Goal: Task Accomplishment & Management: Manage account settings

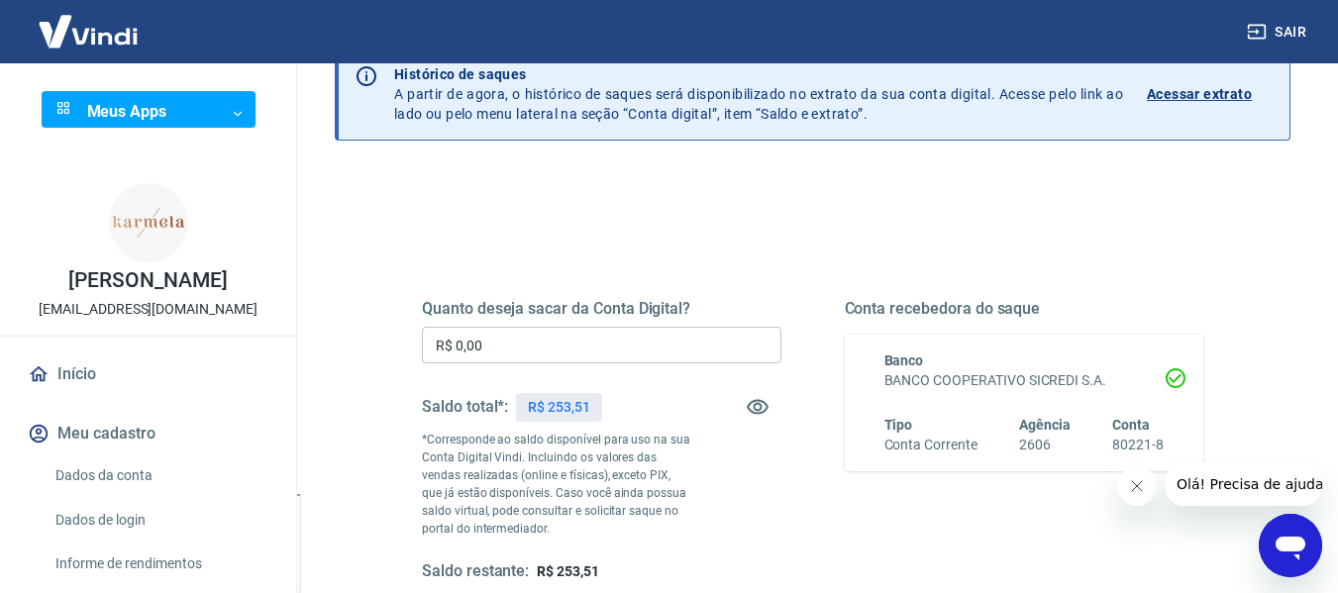
scroll to position [198, 0]
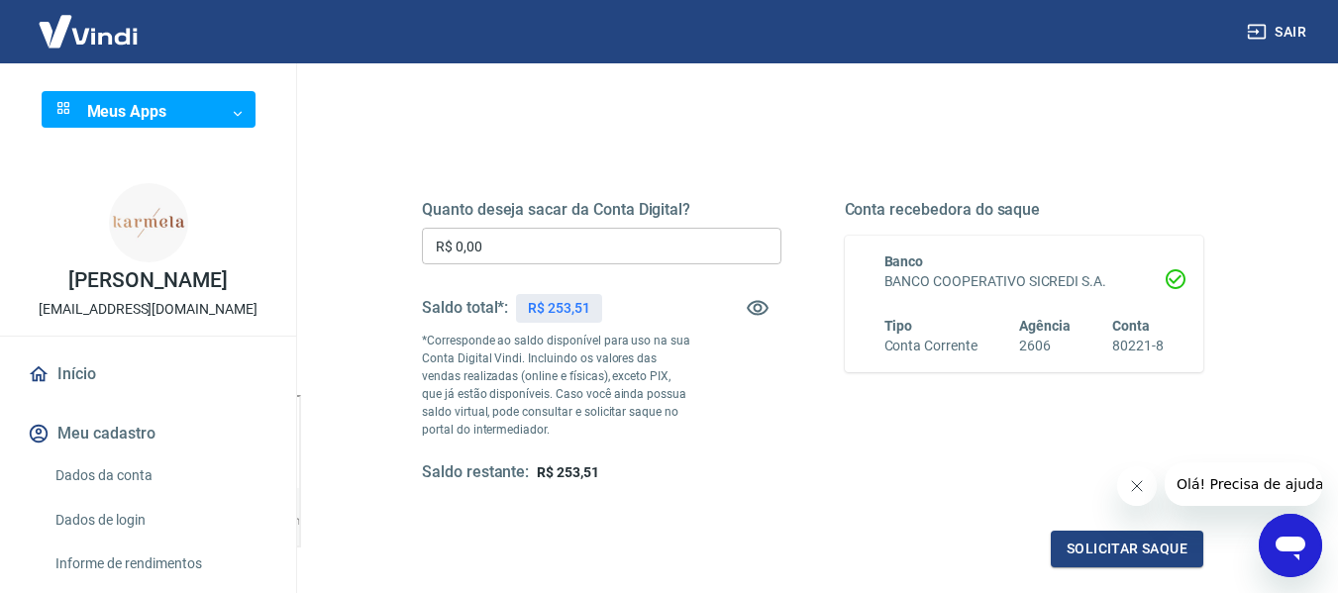
click at [593, 241] on input "R$ 0,00" at bounding box center [601, 246] width 359 height 37
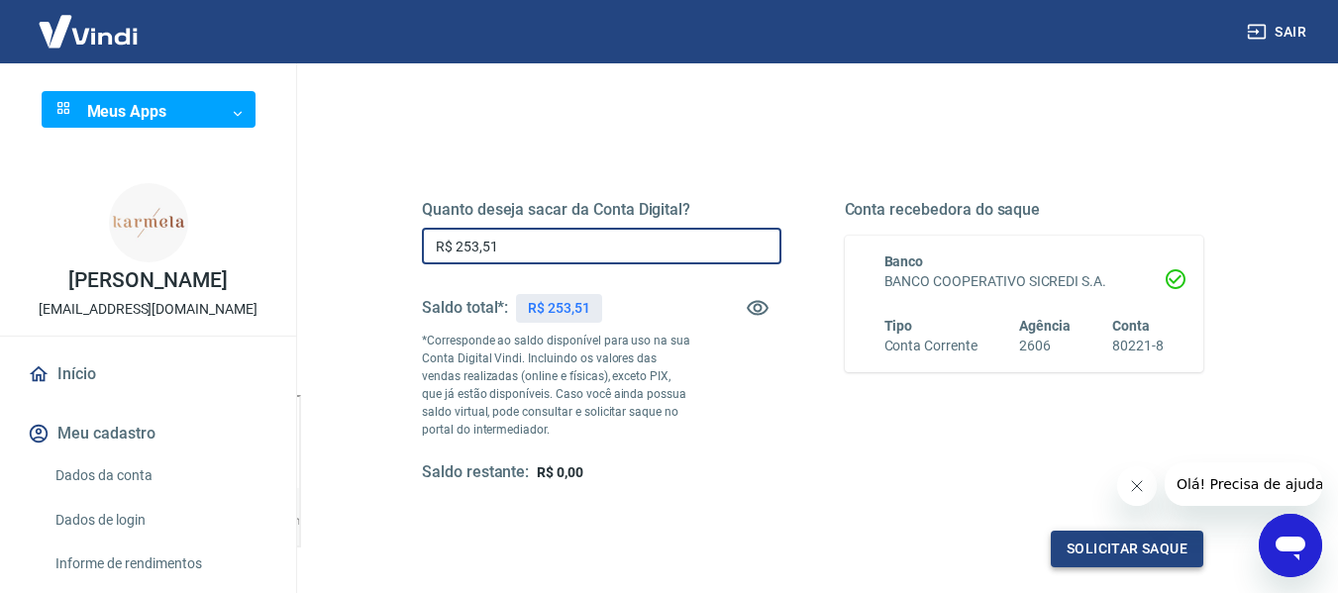
type input "R$ 253,51"
click at [1132, 543] on button "Solicitar saque" at bounding box center [1127, 549] width 152 height 37
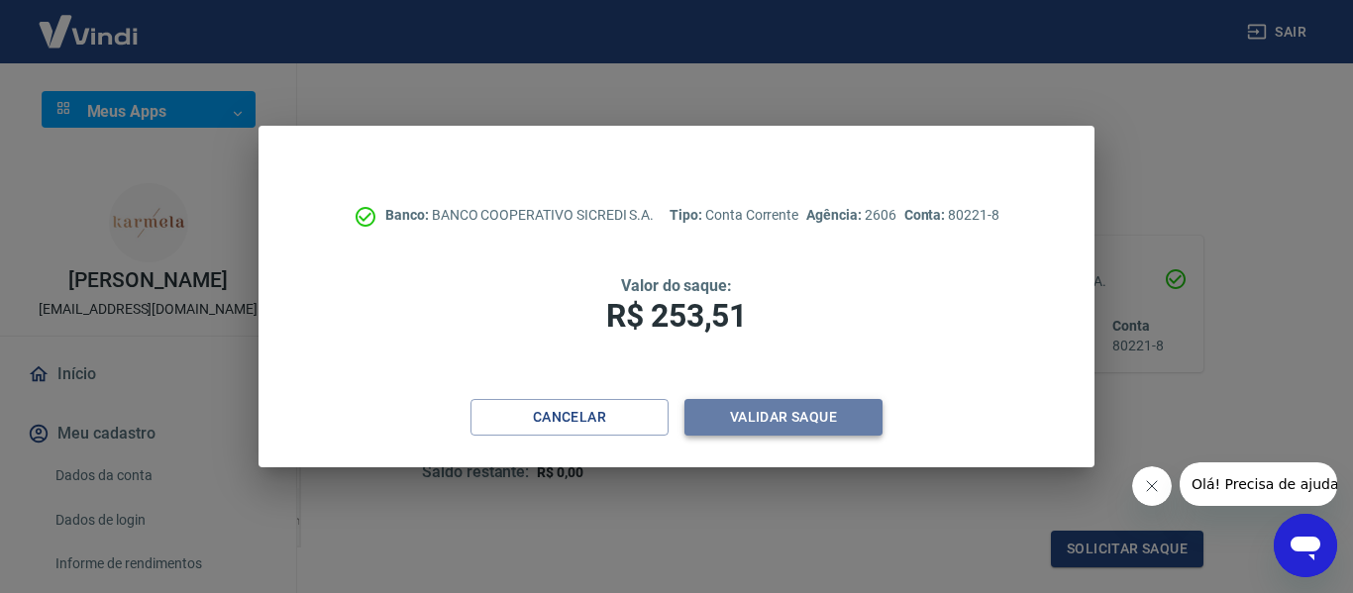
click at [808, 424] on button "Validar saque" at bounding box center [783, 417] width 198 height 37
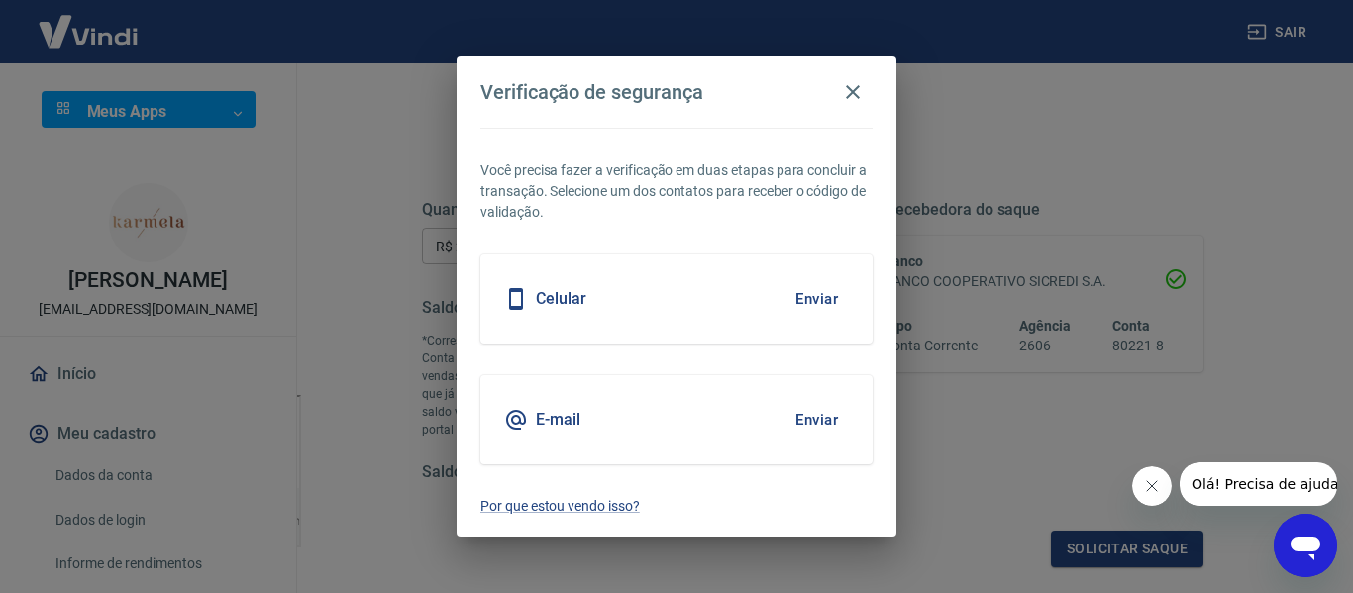
click at [677, 301] on div "Celular Enviar" at bounding box center [676, 298] width 392 height 89
click at [827, 423] on button "Enviar" at bounding box center [816, 420] width 64 height 42
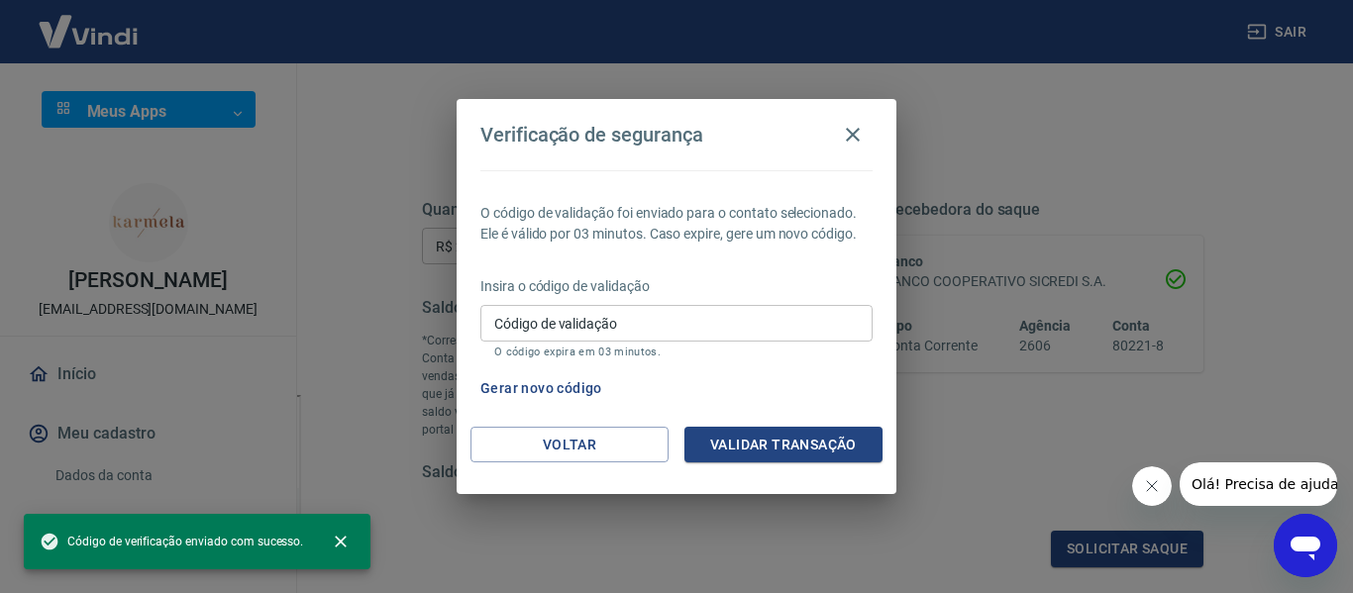
click at [655, 337] on input "Código de validação" at bounding box center [676, 323] width 392 height 37
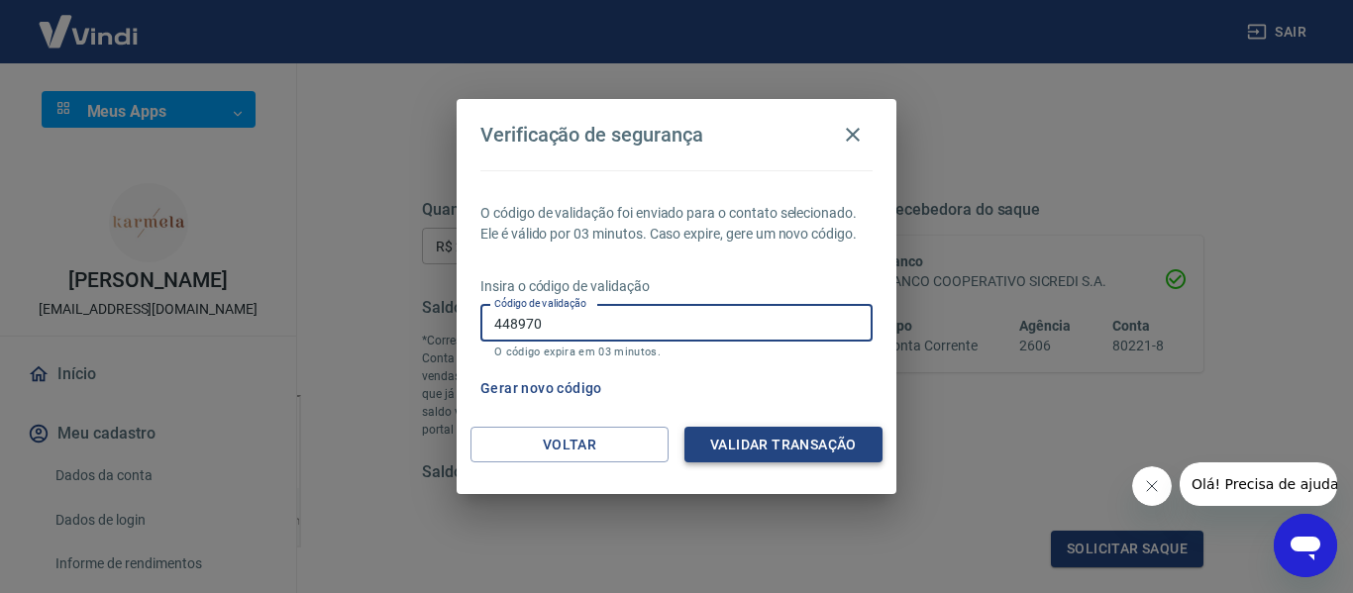
type input "448970"
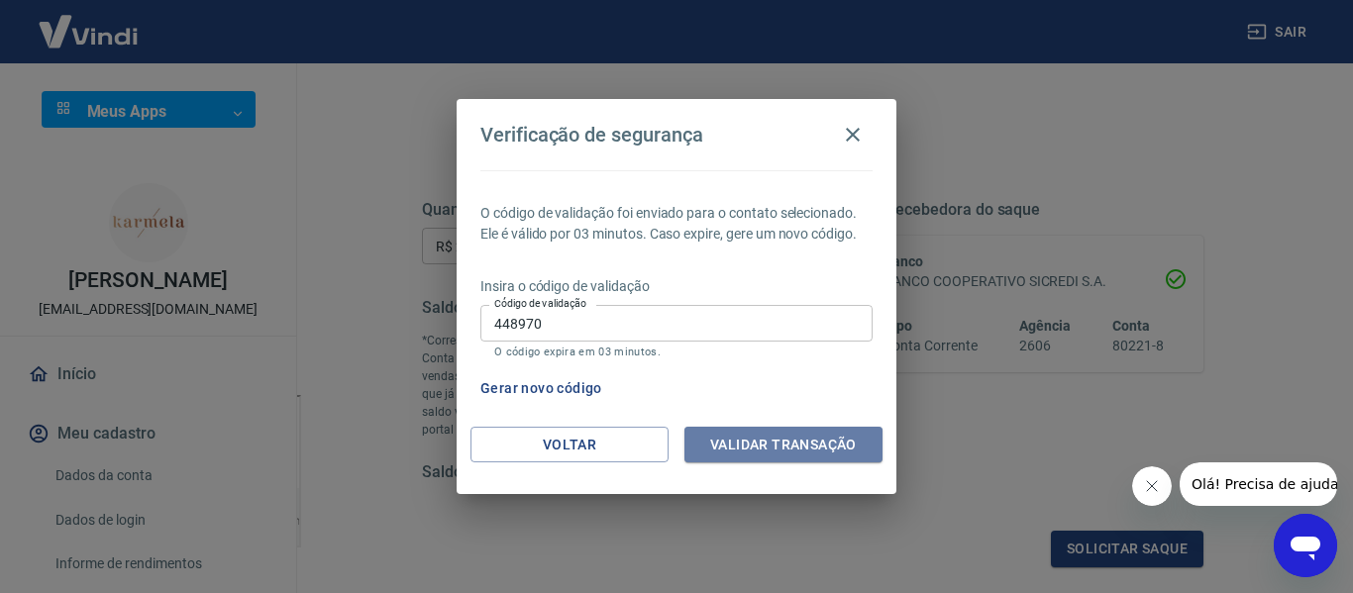
click at [728, 430] on button "Validar transação" at bounding box center [783, 445] width 198 height 37
click at [1143, 493] on icon "Fechar mensagem da empresa" at bounding box center [1151, 486] width 16 height 16
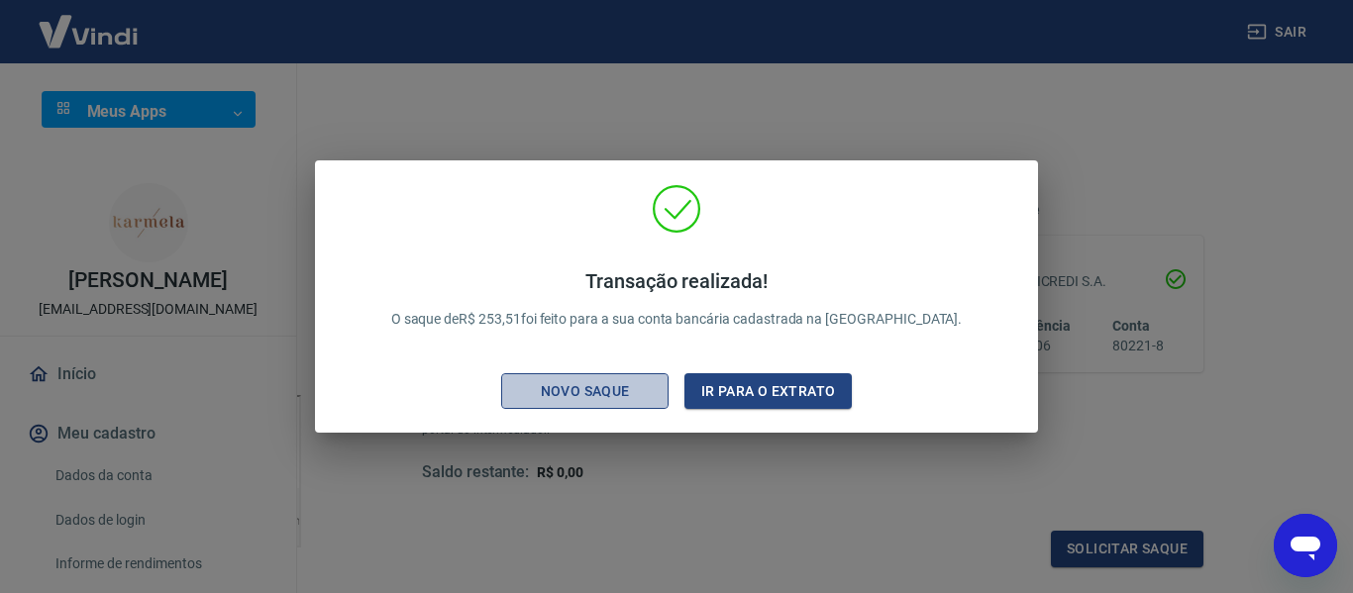
click at [584, 394] on div "Novo saque" at bounding box center [585, 391] width 137 height 25
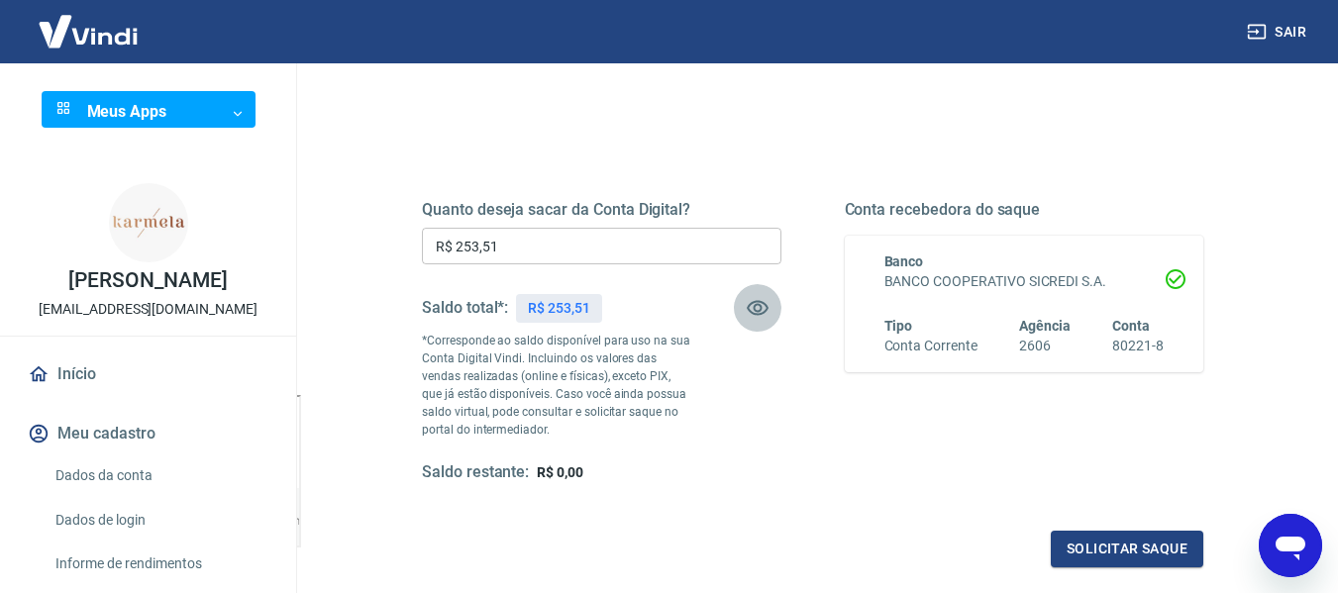
click at [758, 308] on icon "button" at bounding box center [758, 308] width 24 height 24
click at [758, 308] on icon "button" at bounding box center [758, 308] width 22 height 19
click at [82, 370] on link "Início" at bounding box center [148, 375] width 249 height 44
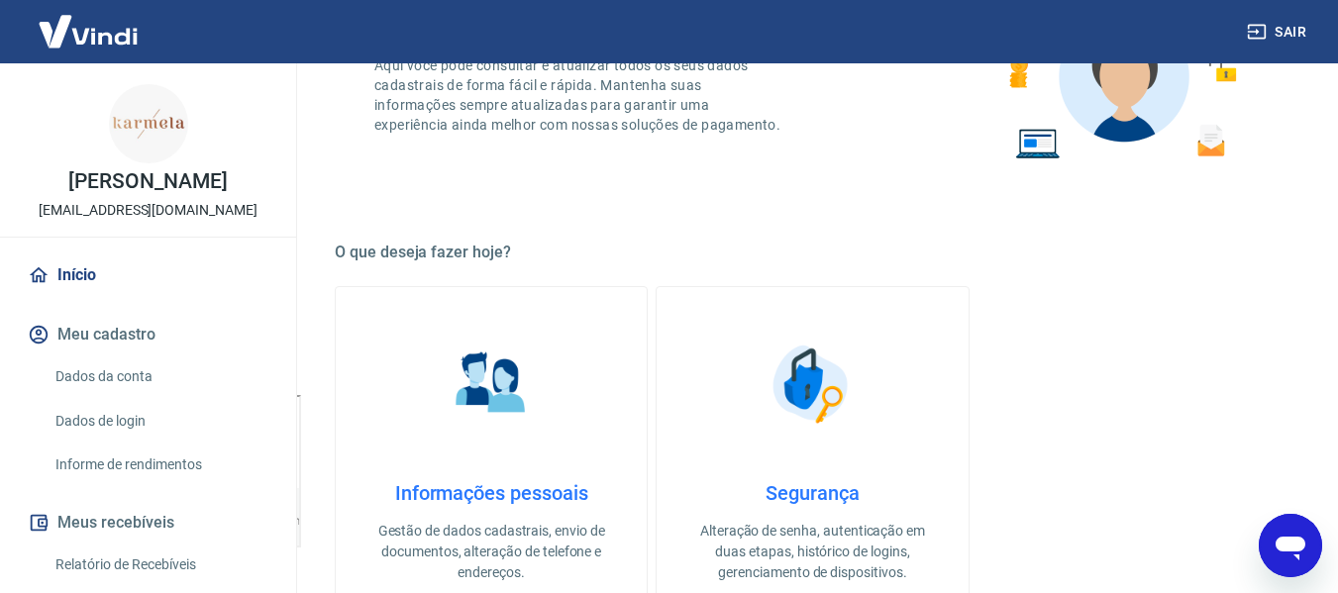
scroll to position [198, 0]
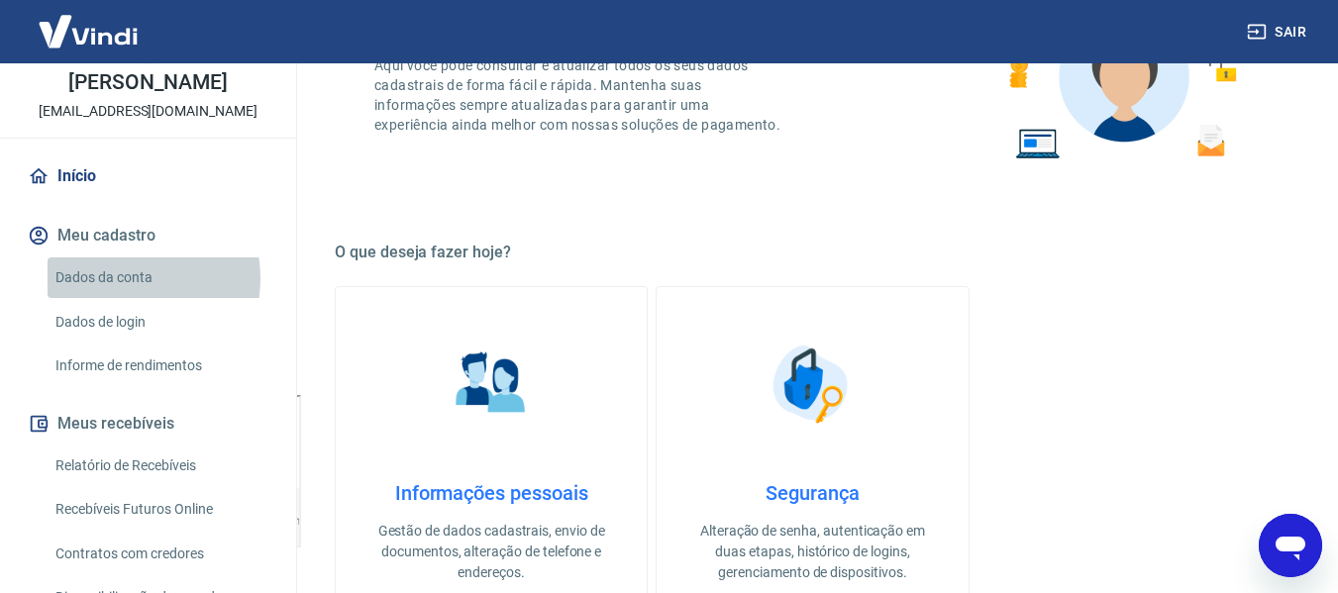
click at [124, 278] on link "Dados da conta" at bounding box center [160, 277] width 225 height 41
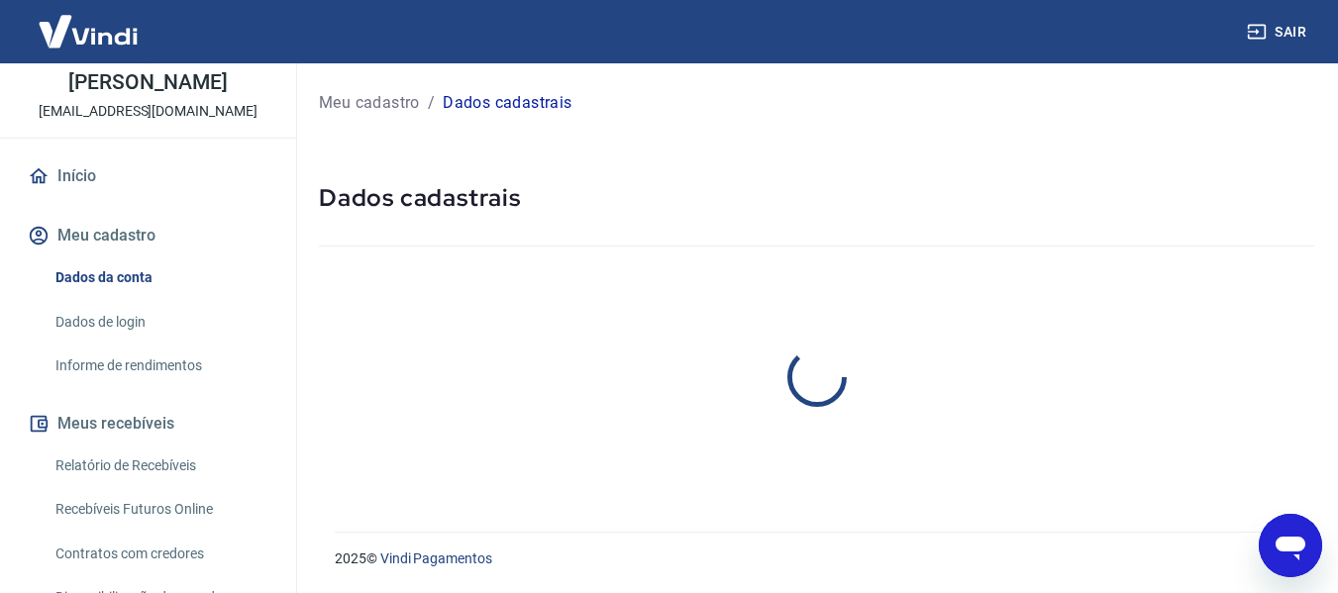
select select "SC"
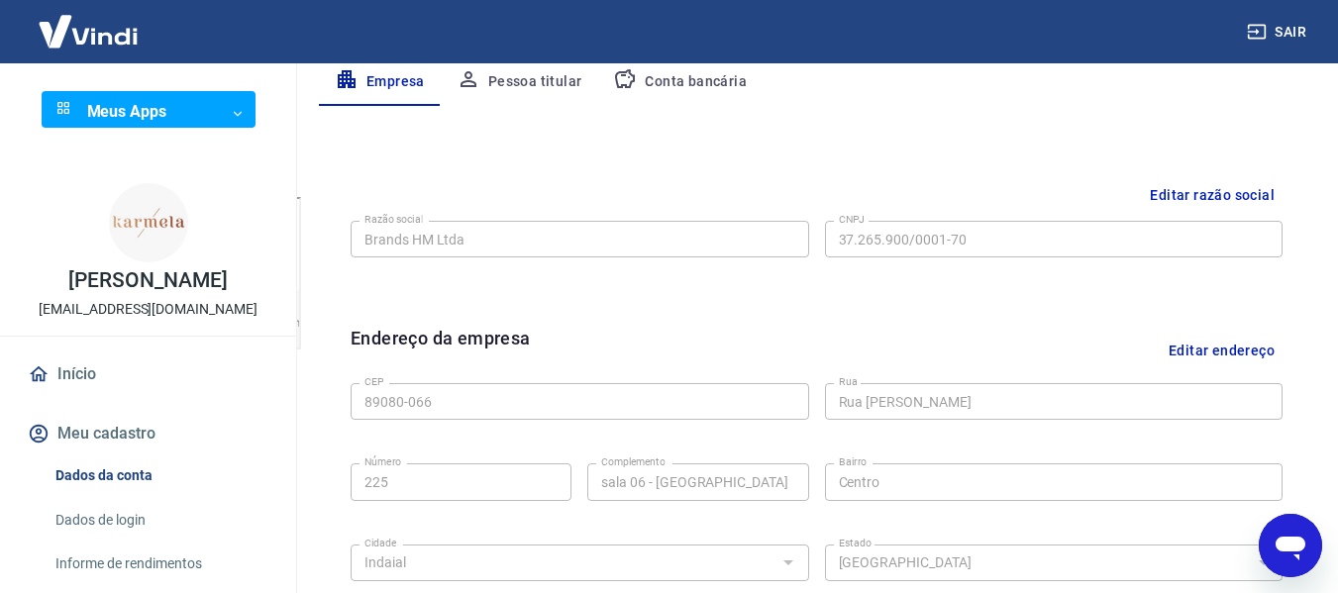
click at [115, 372] on link "Início" at bounding box center [148, 375] width 249 height 44
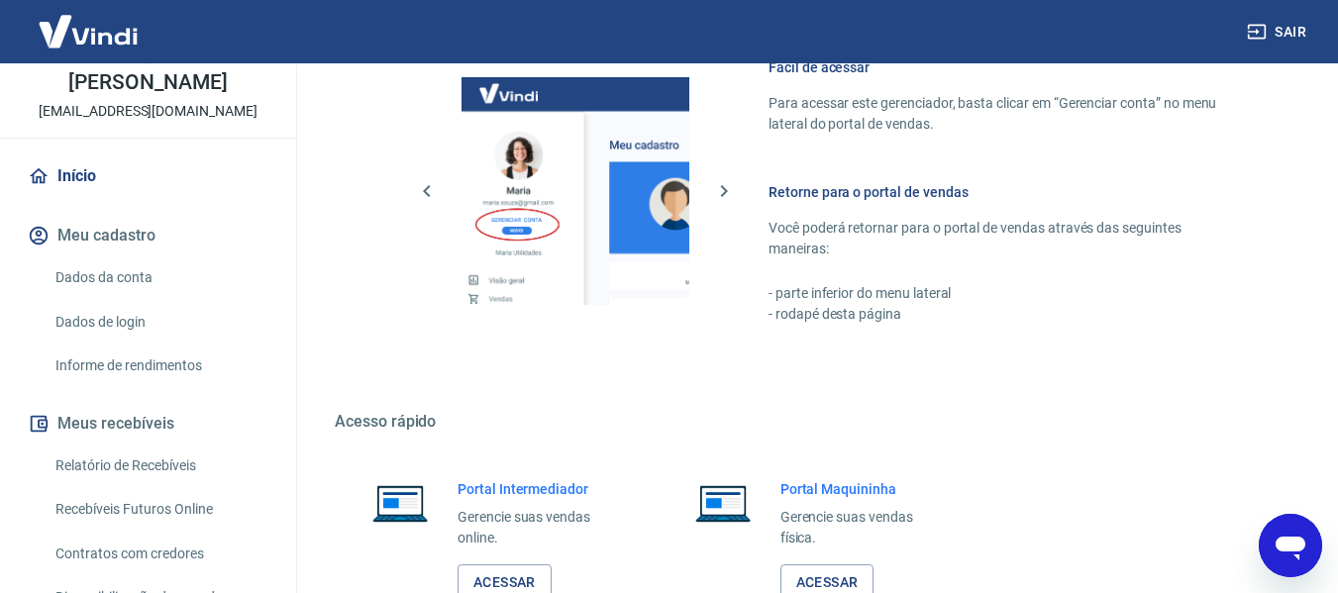
scroll to position [396, 0]
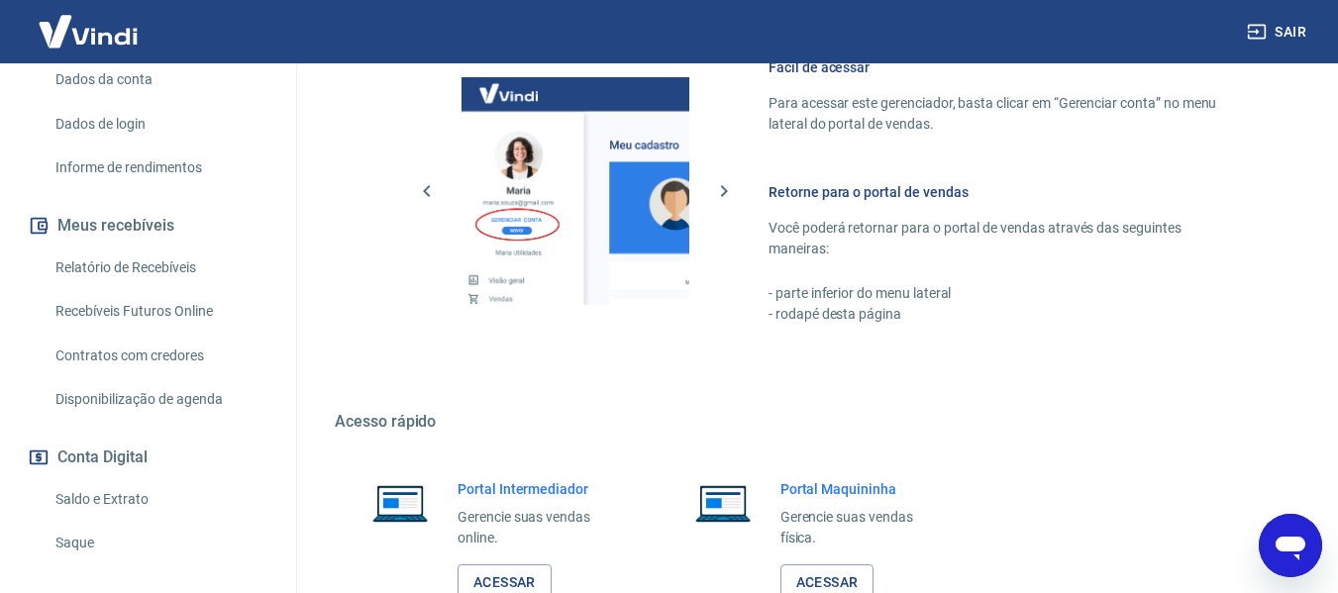
click at [160, 497] on link "Saldo e Extrato" at bounding box center [160, 499] width 225 height 41
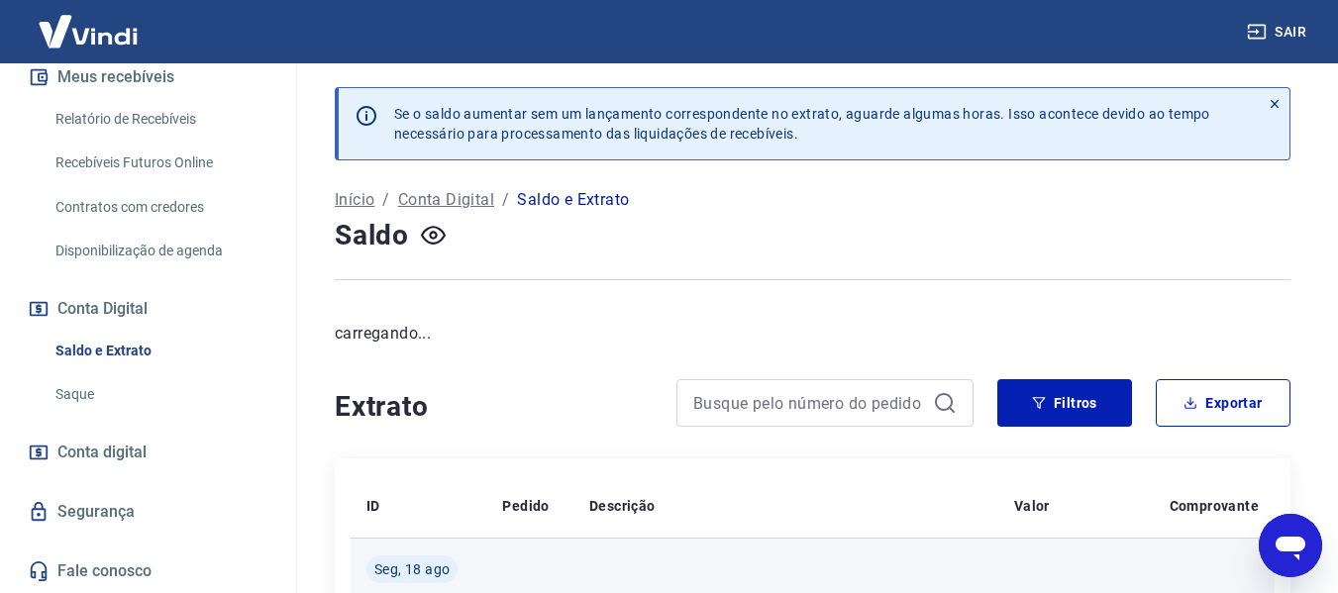
scroll to position [297, 0]
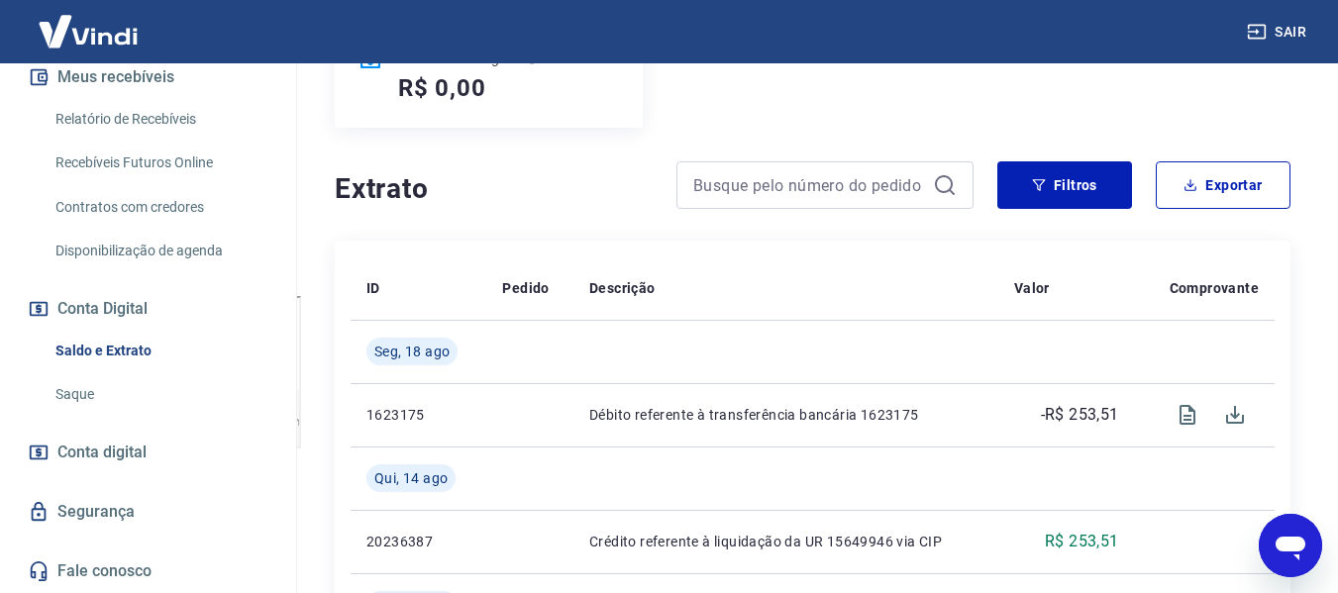
click at [118, 394] on link "Saque" at bounding box center [160, 394] width 225 height 41
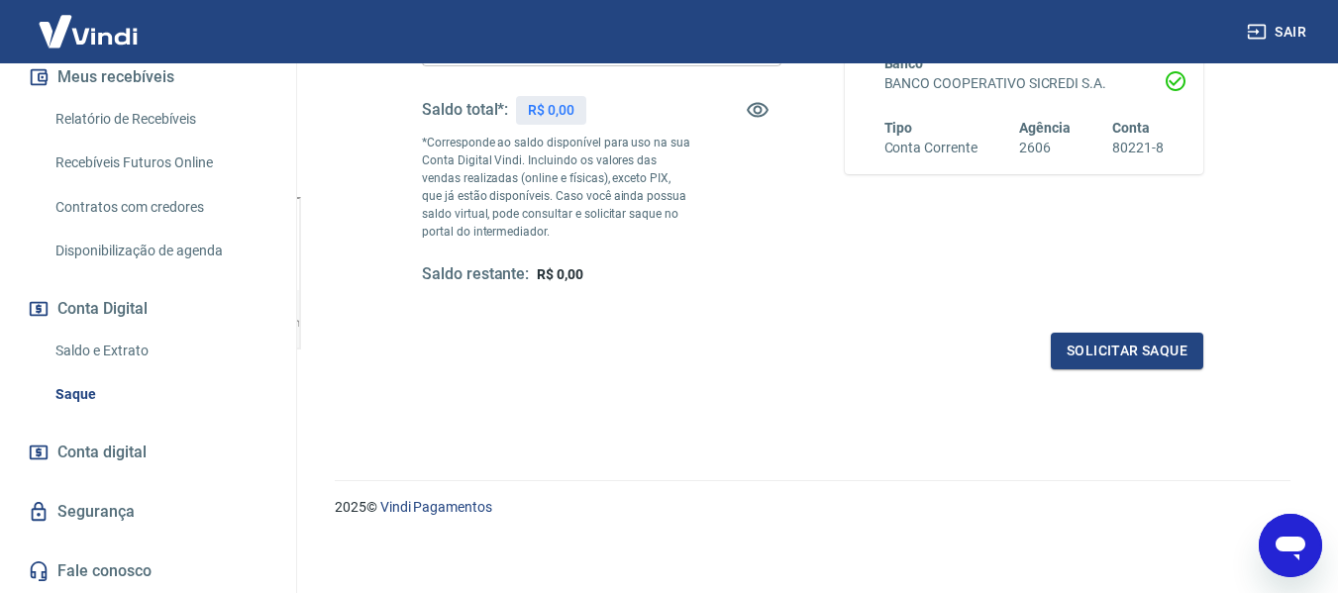
scroll to position [404, 0]
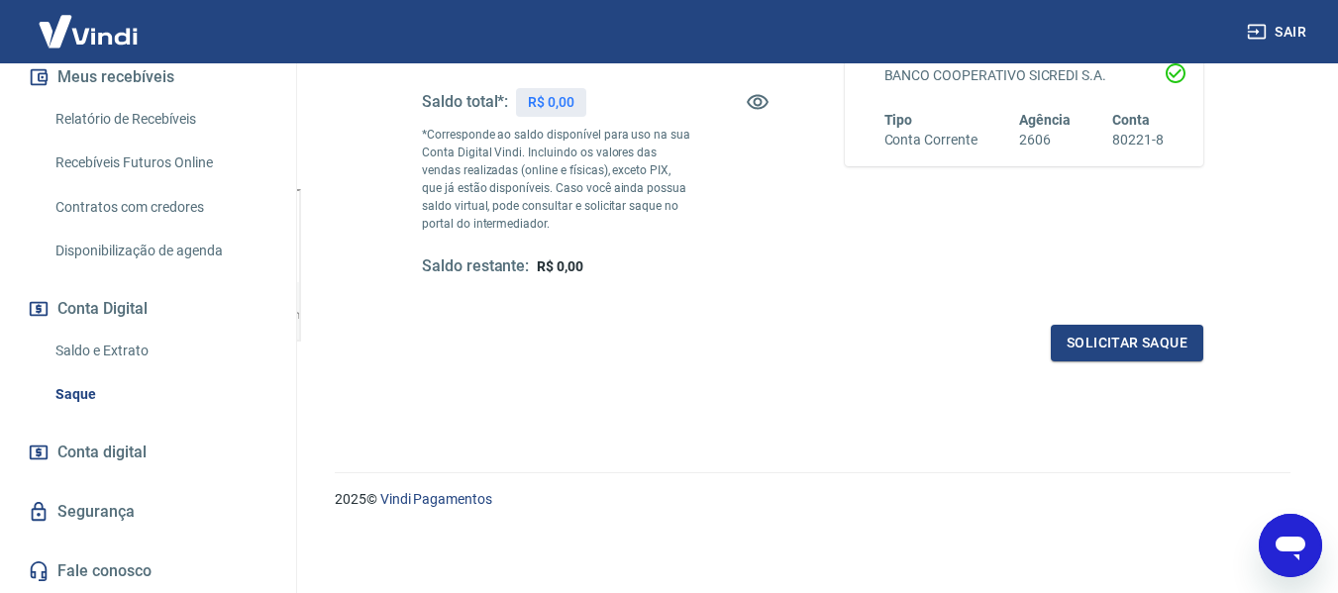
click at [78, 448] on span "Conta digital" at bounding box center [101, 453] width 89 height 28
